Goal: Task Accomplishment & Management: Manage account settings

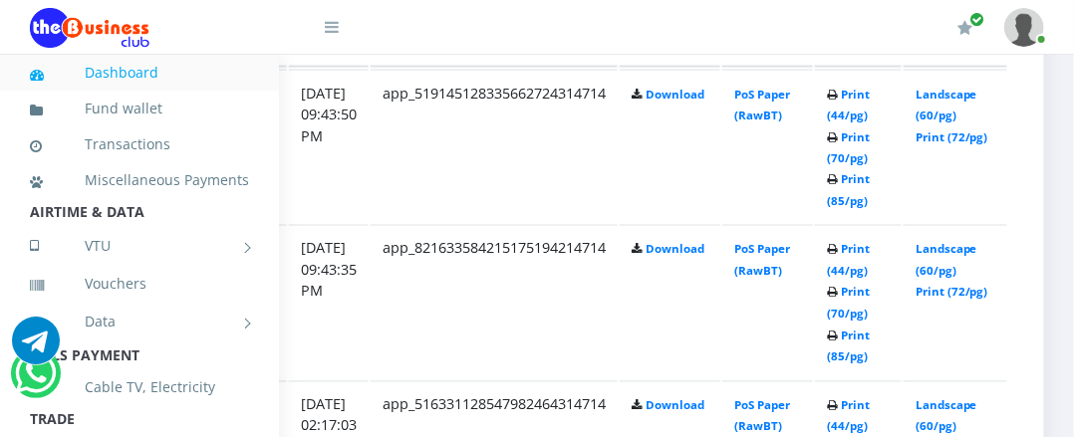
scroll to position [1168, 379]
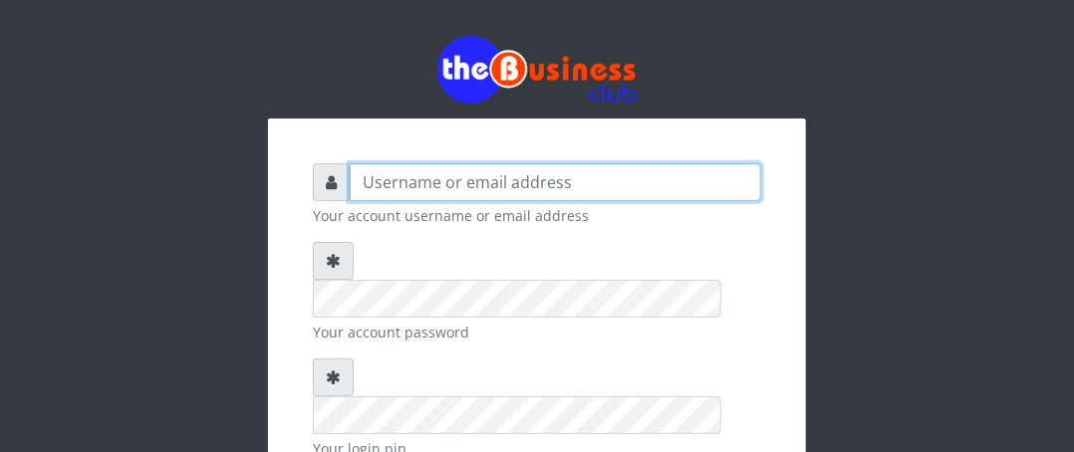
click at [425, 190] on input "text" at bounding box center [555, 182] width 411 height 38
type input "Boboyen"
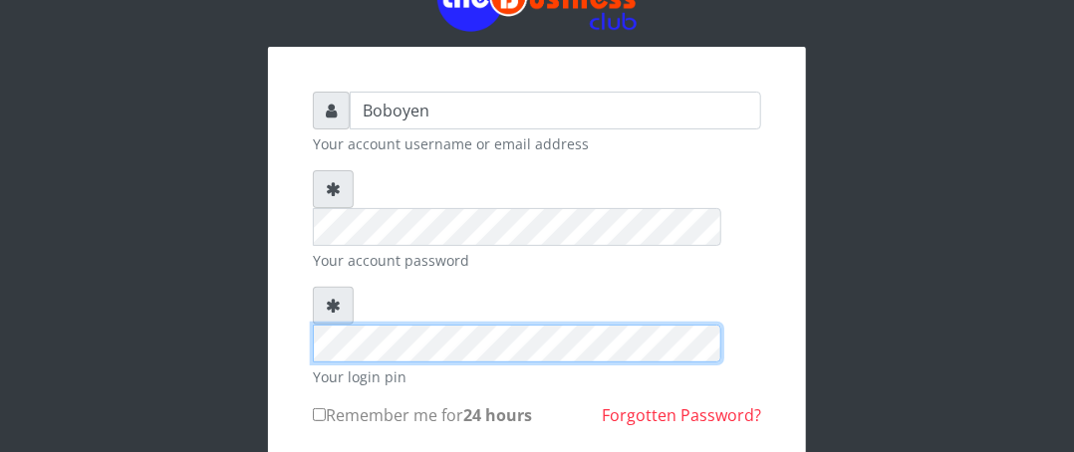
scroll to position [233, 0]
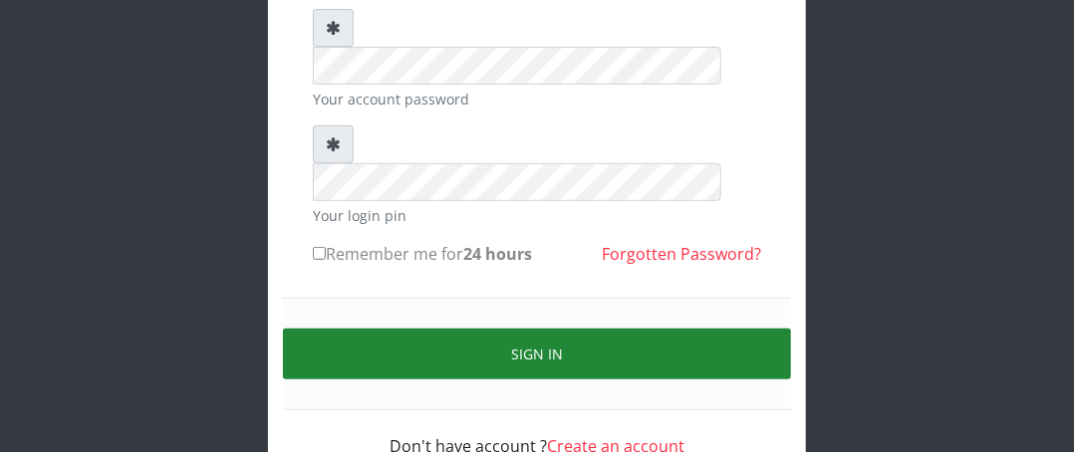
click at [400, 329] on button "Sign in" at bounding box center [537, 354] width 508 height 51
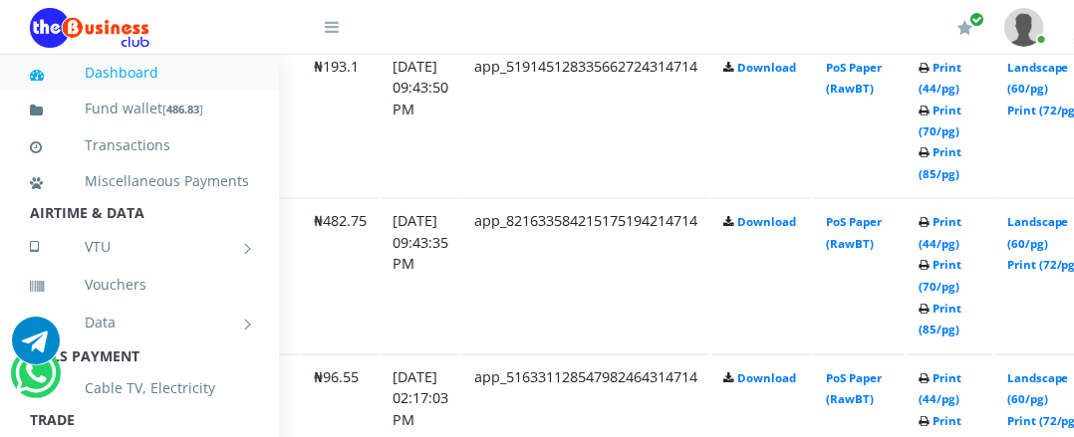
scroll to position [1195, 402]
